Goal: Task Accomplishment & Management: Manage account settings

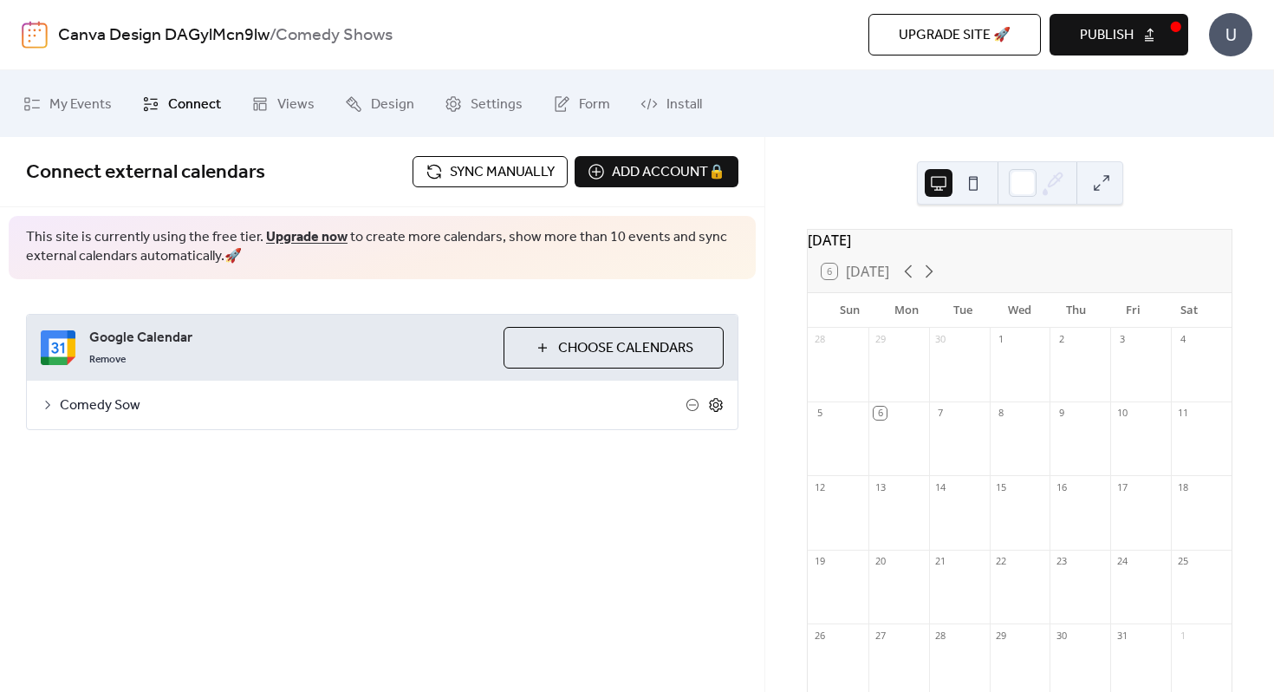
click at [713, 405] on icon at bounding box center [716, 404] width 6 height 6
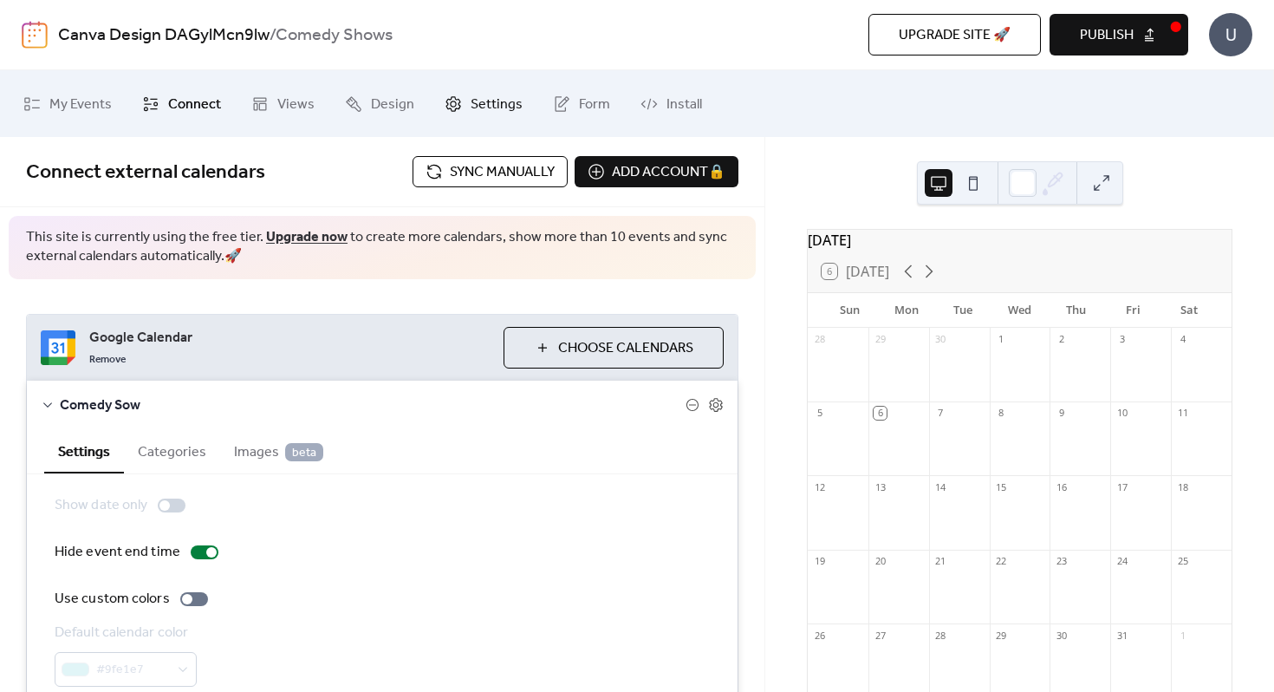
click at [460, 90] on link "Settings" at bounding box center [484, 103] width 104 height 53
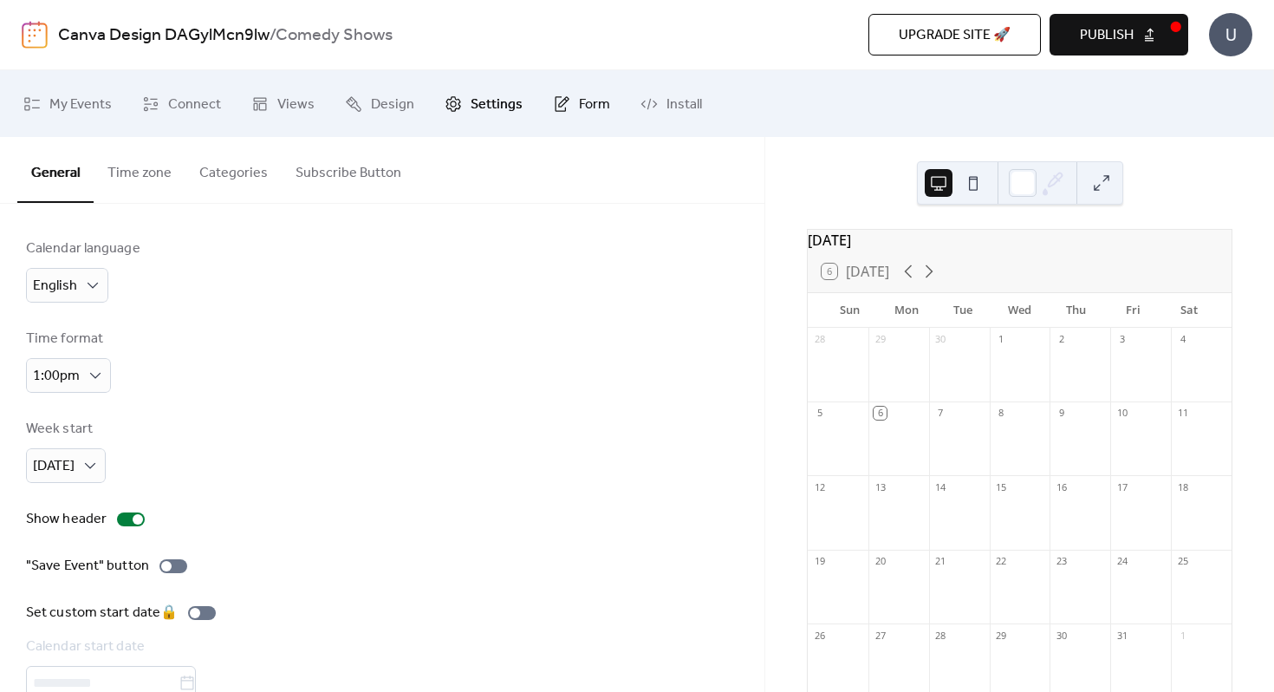
click at [567, 104] on link "Form" at bounding box center [581, 103] width 83 height 53
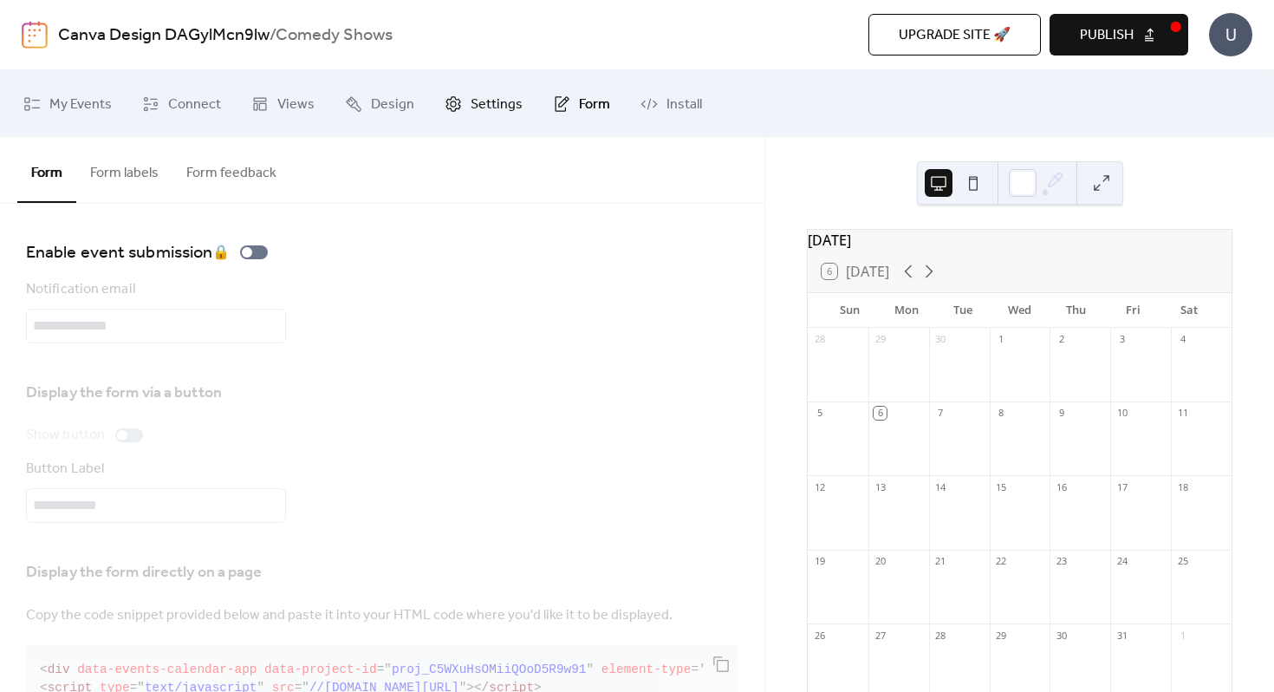
click at [474, 106] on span "Settings" at bounding box center [497, 104] width 52 height 27
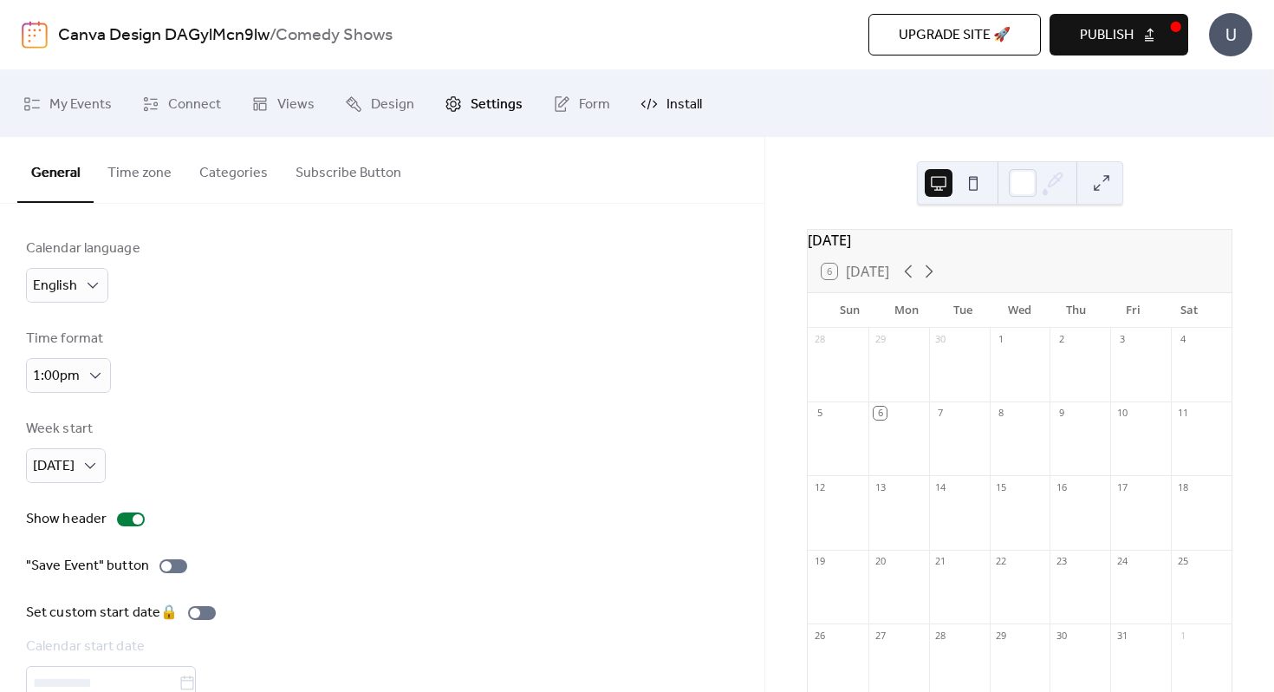
click at [648, 110] on icon at bounding box center [649, 103] width 17 height 17
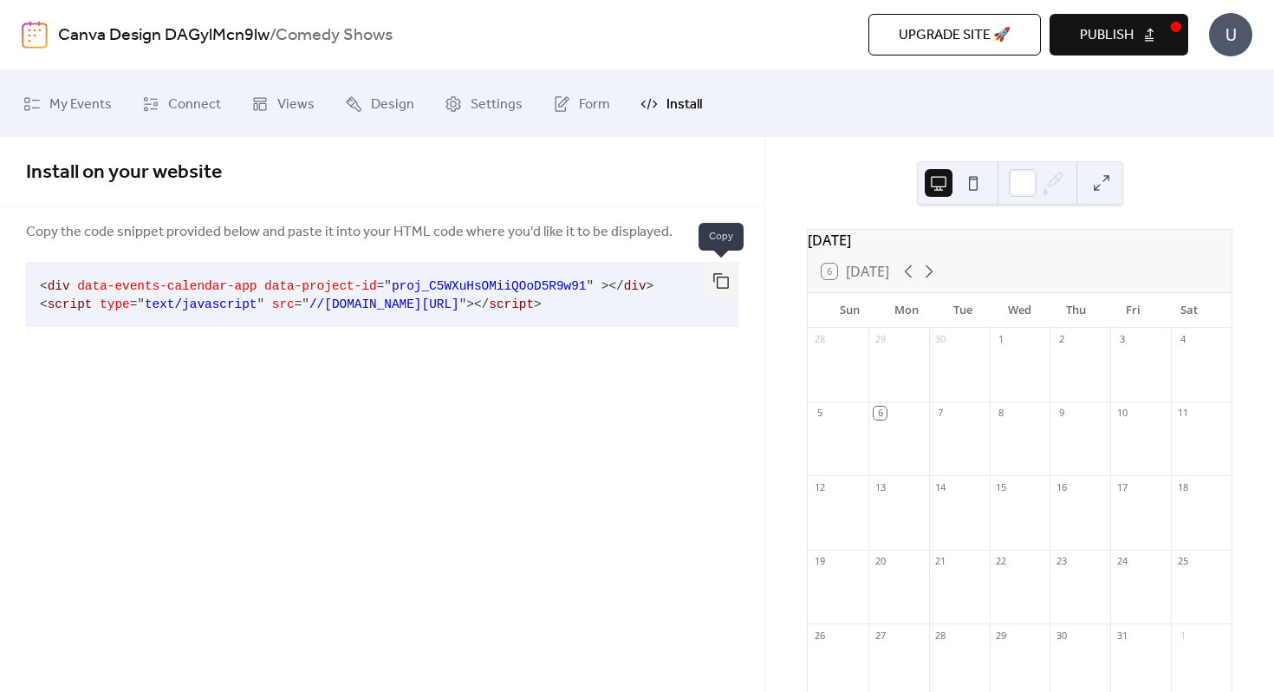
click at [725, 278] on button "button" at bounding box center [721, 281] width 35 height 38
click at [498, 103] on span "Settings" at bounding box center [497, 104] width 52 height 27
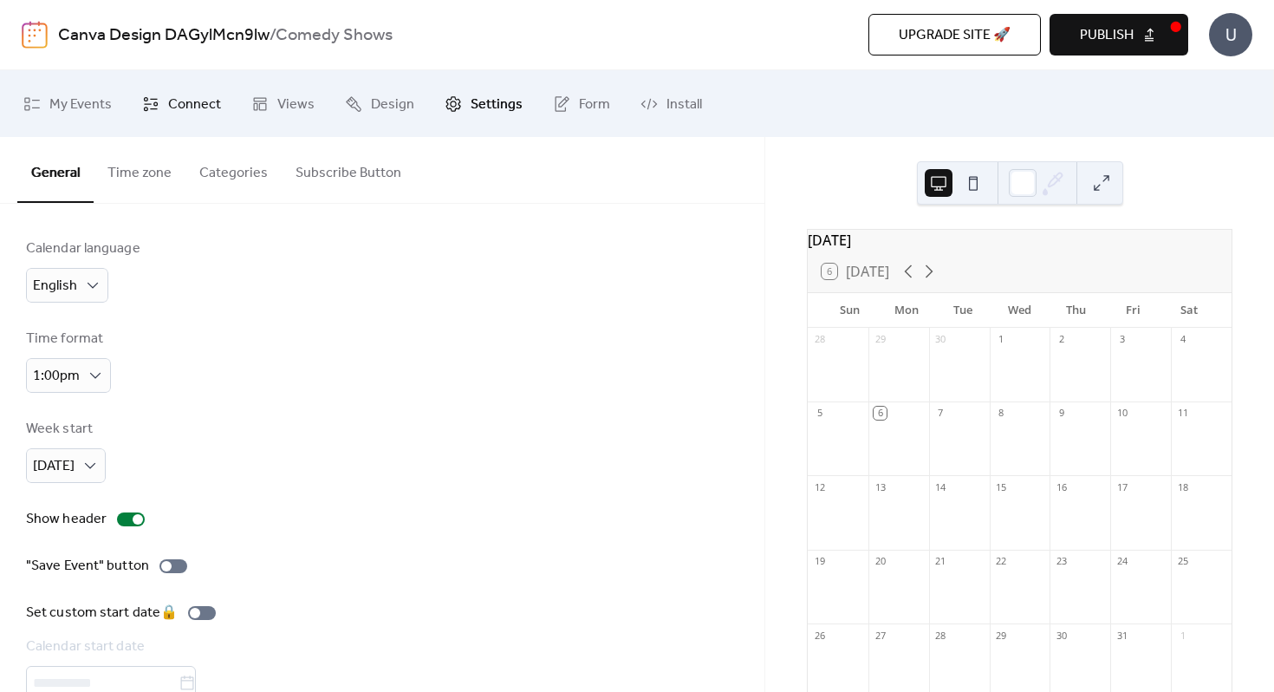
click at [168, 104] on span "Connect" at bounding box center [194, 104] width 53 height 27
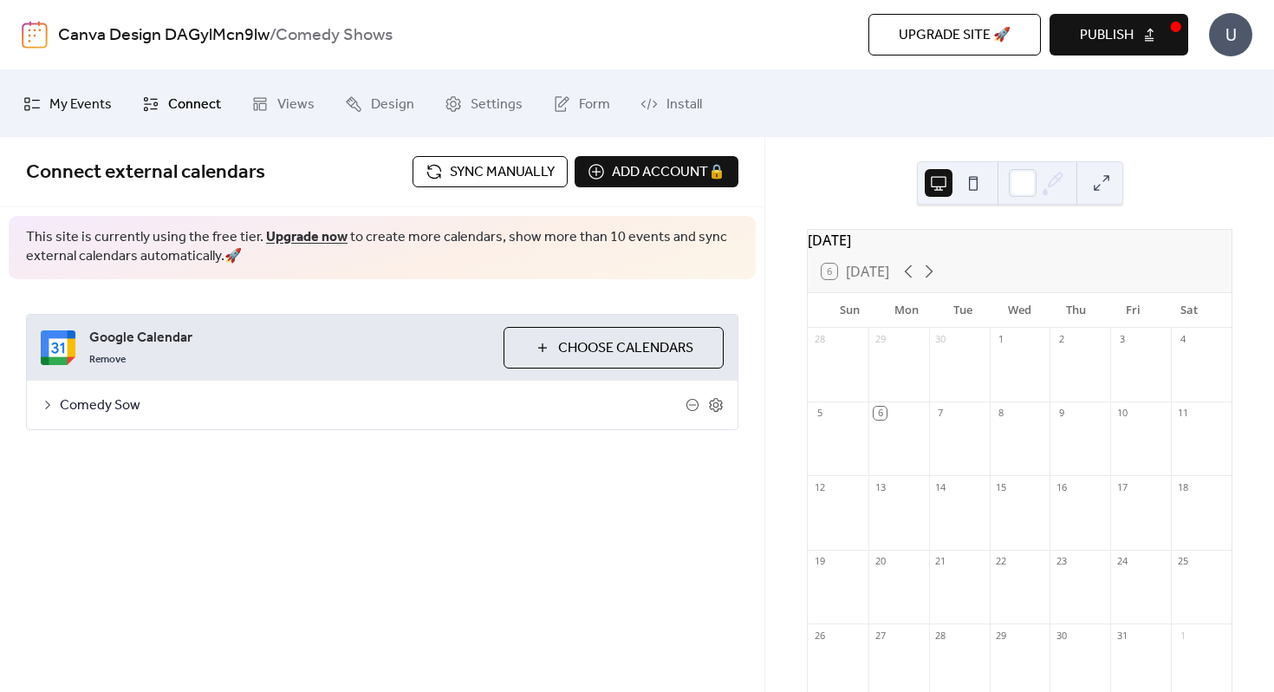
click at [31, 93] on link "My Events" at bounding box center [67, 103] width 114 height 53
click at [1113, 27] on span "Publish" at bounding box center [1107, 35] width 54 height 21
click at [1238, 41] on div "U" at bounding box center [1230, 34] width 43 height 43
click at [1006, 109] on ul "My Events Connect Views Design Settings Form Install" at bounding box center [636, 103] width 1253 height 53
click at [486, 94] on span "Settings" at bounding box center [497, 104] width 52 height 27
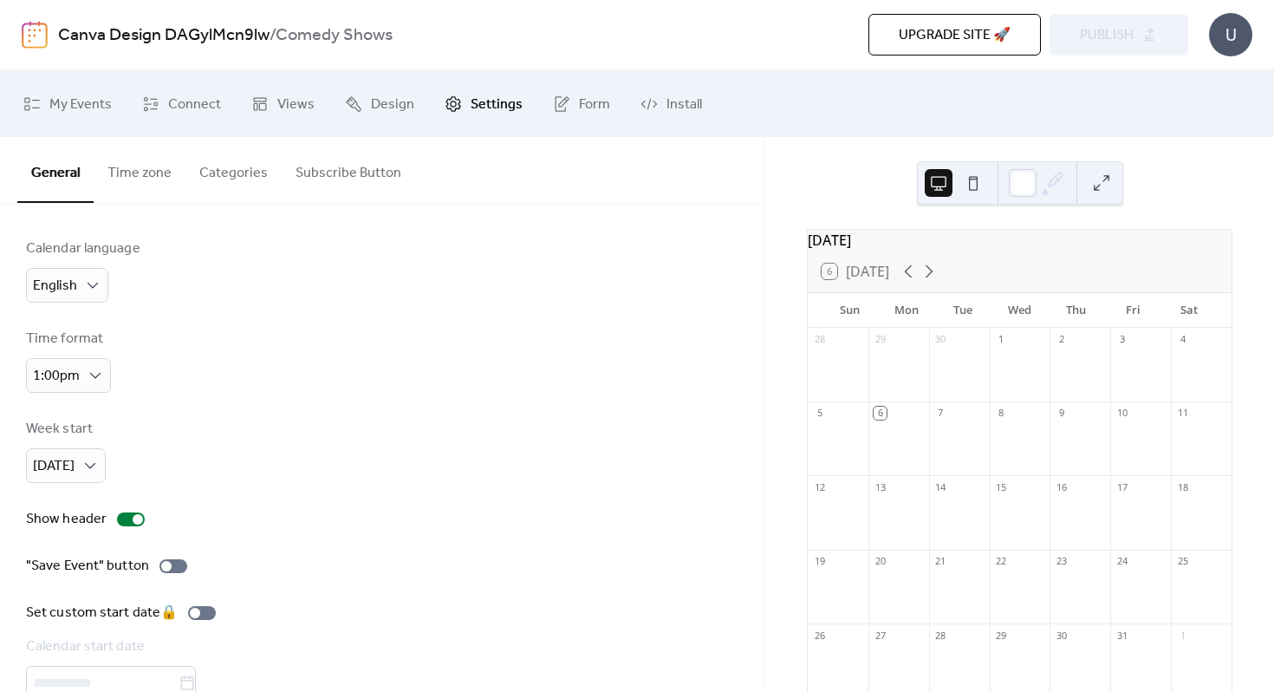
scroll to position [89, 0]
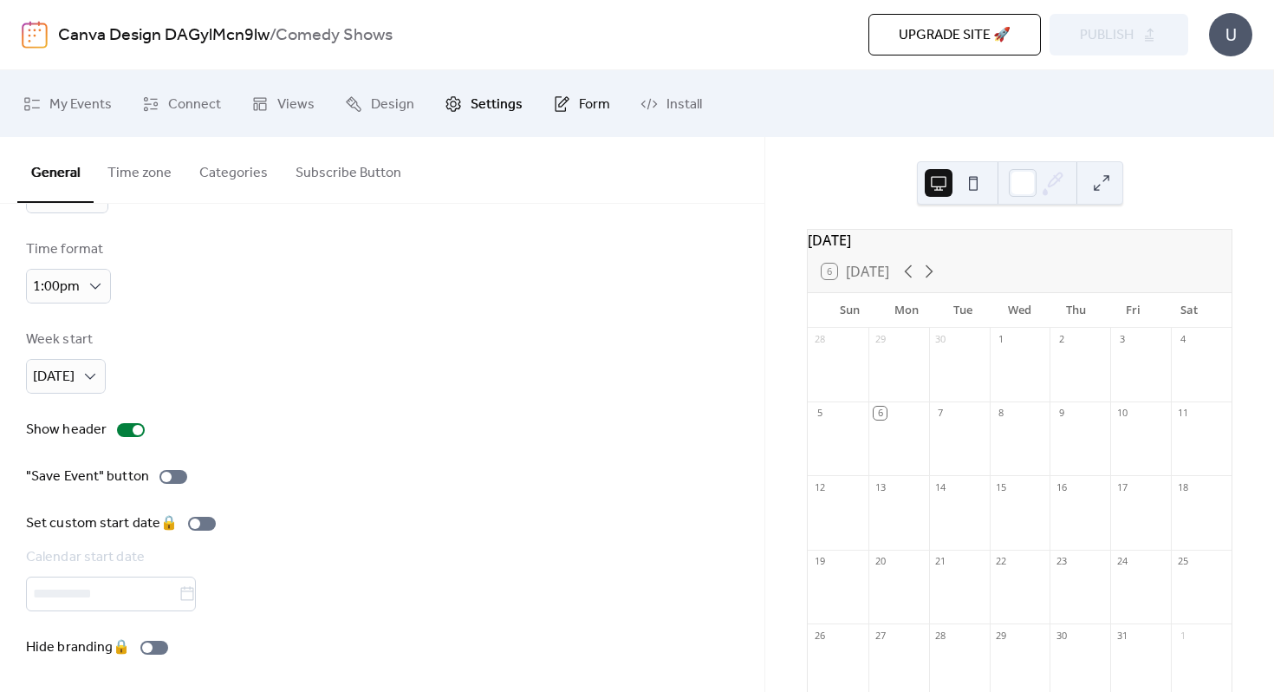
click at [586, 98] on span "Form" at bounding box center [594, 104] width 31 height 27
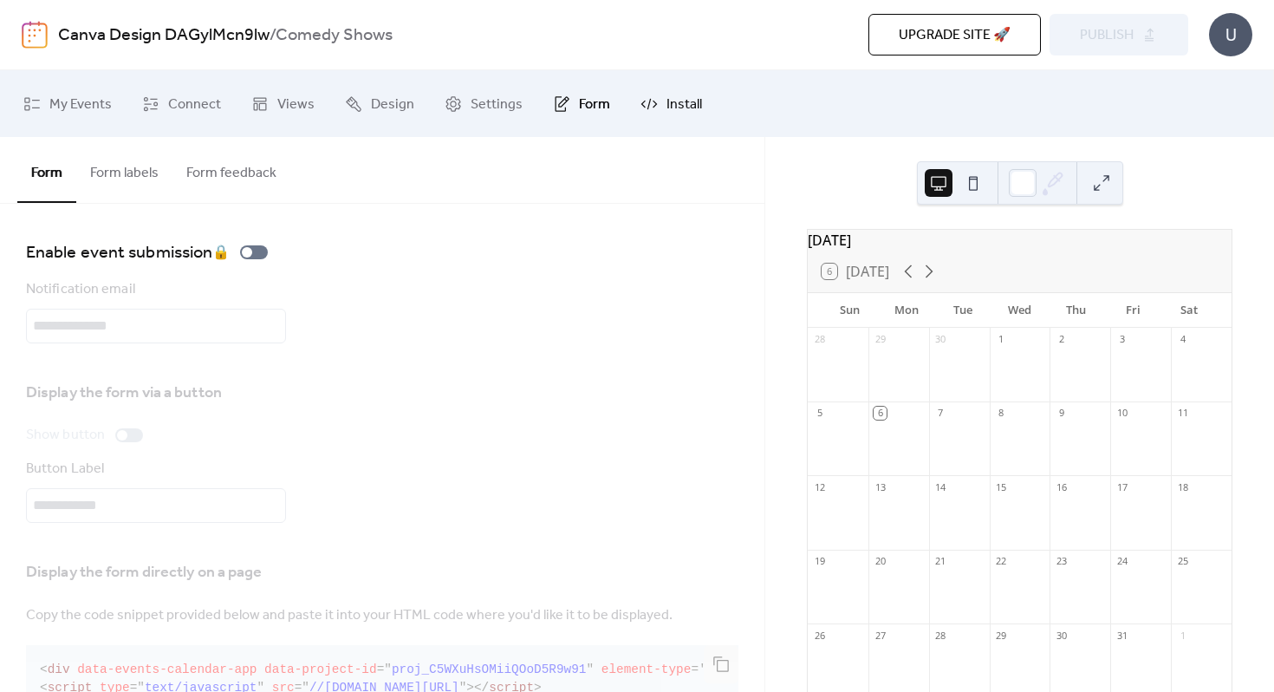
click at [648, 101] on icon at bounding box center [649, 104] width 16 height 8
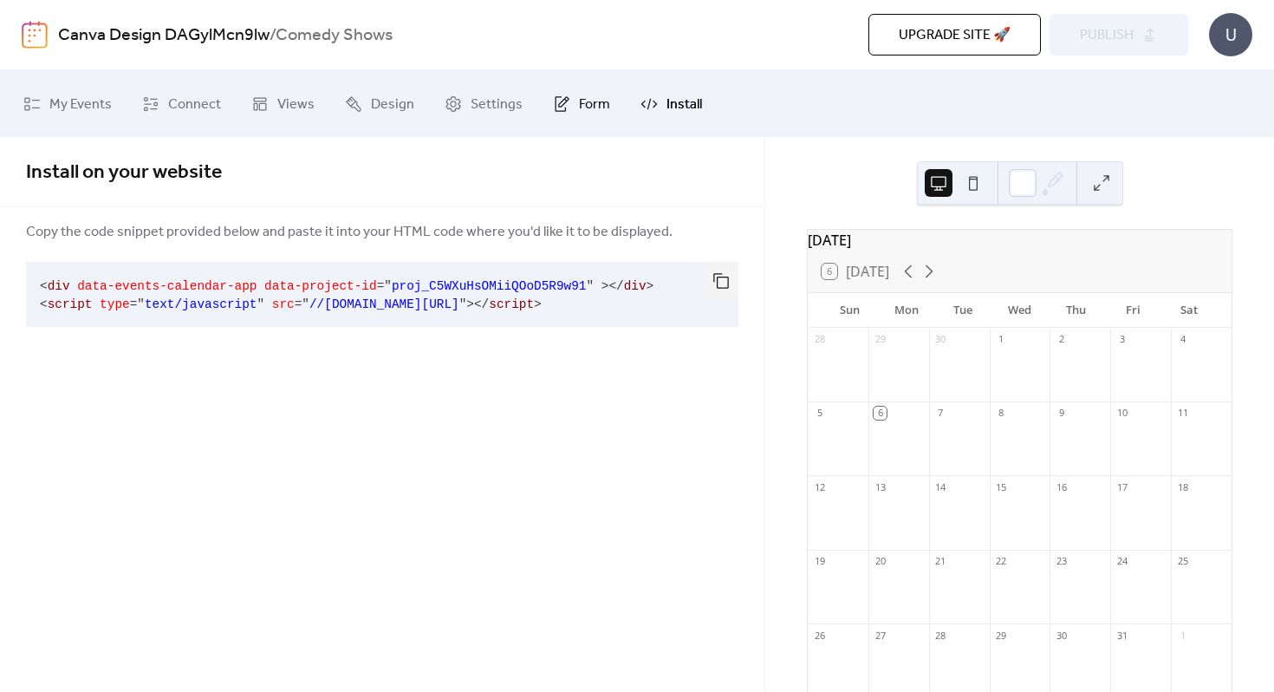
click at [543, 107] on link "Form" at bounding box center [581, 103] width 83 height 53
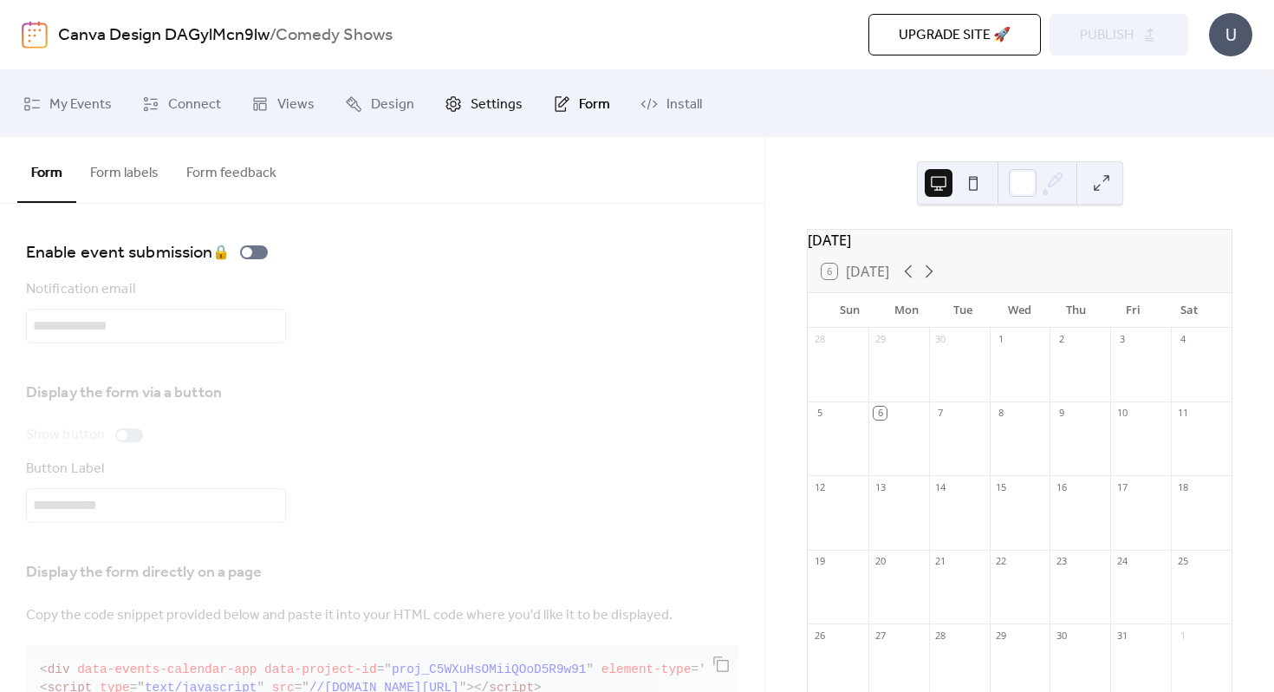
click at [460, 105] on link "Settings" at bounding box center [484, 103] width 104 height 53
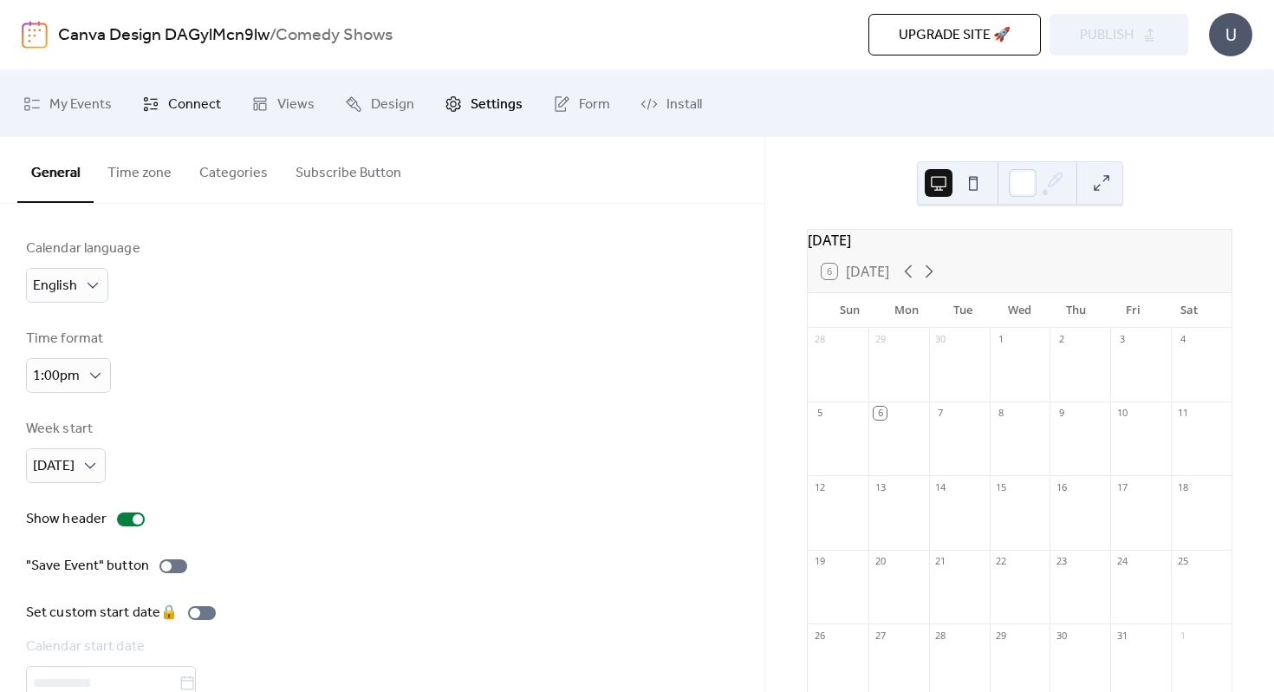
click at [183, 102] on span "Connect" at bounding box center [194, 104] width 53 height 27
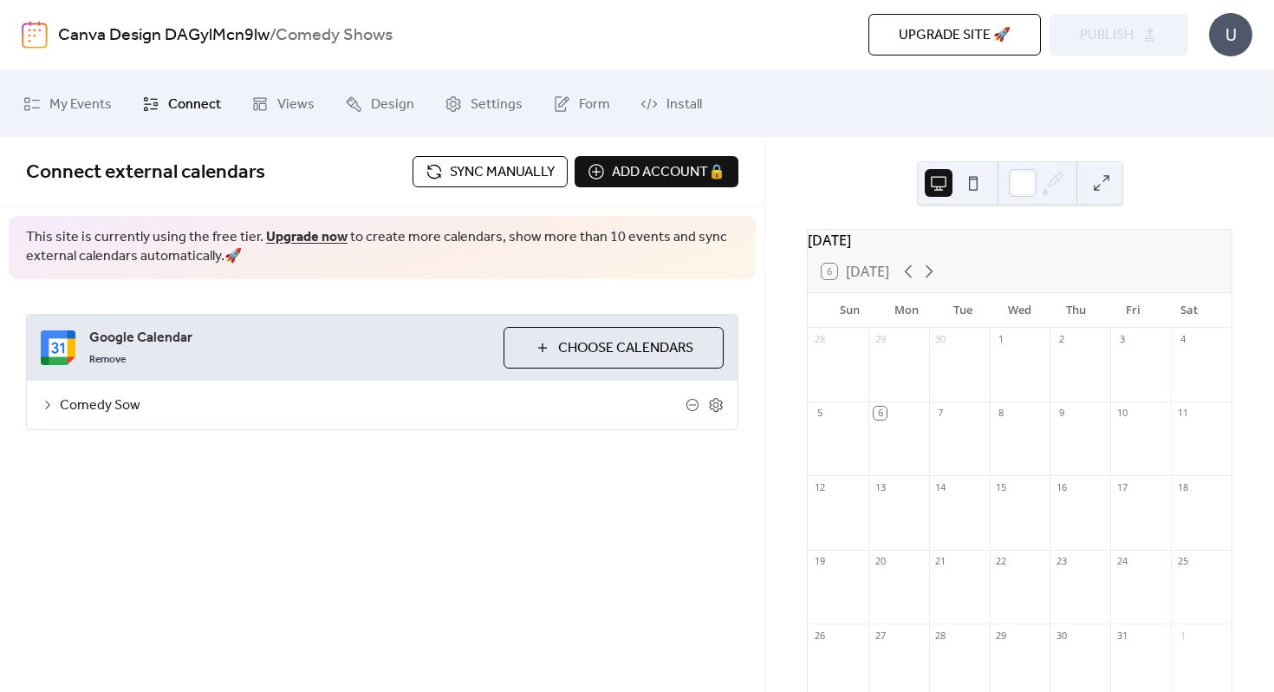
click at [268, 338] on span "Google Calendar" at bounding box center [289, 338] width 400 height 21
click at [153, 336] on span "Google Calendar" at bounding box center [289, 338] width 400 height 21
click at [1236, 33] on div "U" at bounding box center [1230, 34] width 43 height 43
click at [1064, 102] on ul "My Events Connect Views Design Settings Form Install" at bounding box center [636, 103] width 1253 height 53
click at [667, 106] on span "Install" at bounding box center [685, 104] width 36 height 27
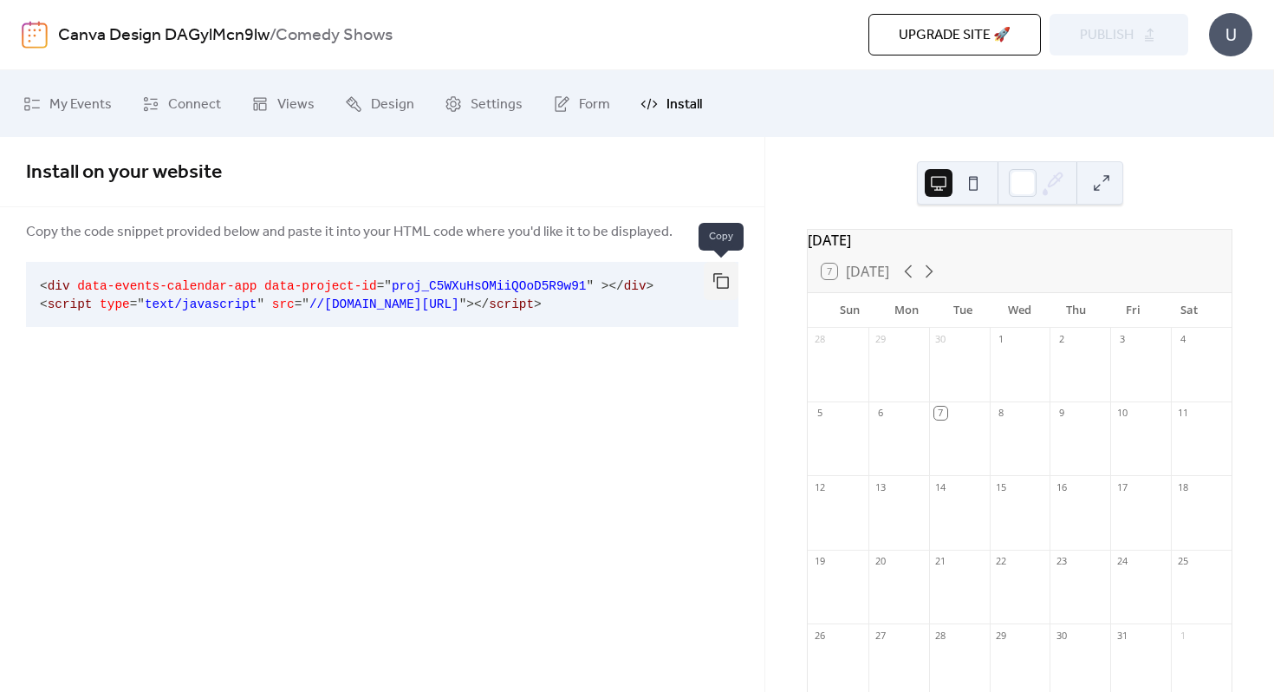
click at [717, 287] on button "button" at bounding box center [721, 281] width 35 height 38
